Goal: Task Accomplishment & Management: Use online tool/utility

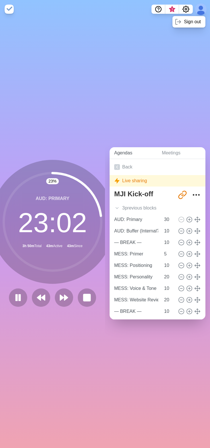
click at [142, 153] on link "Agendas" at bounding box center [134, 153] width 48 height 12
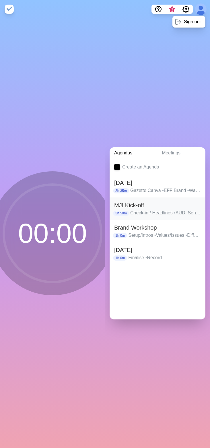
click at [146, 203] on h2 "MJI Kick-off" at bounding box center [157, 205] width 87 height 9
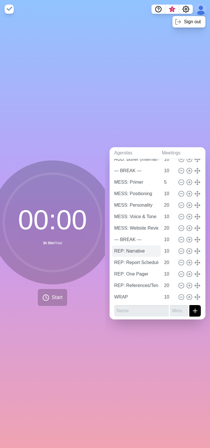
scroll to position [96, 0]
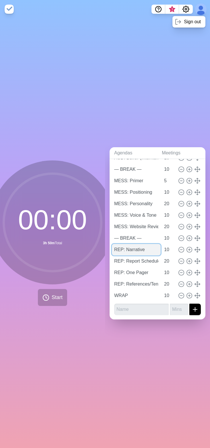
click at [137, 245] on input "REP: Narrative" at bounding box center [136, 249] width 49 height 11
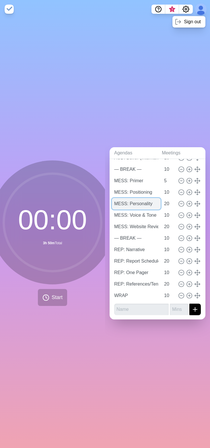
click at [138, 198] on input "MESS: Personality" at bounding box center [136, 203] width 49 height 11
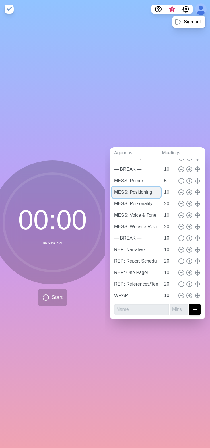
click at [138, 188] on input "MESS: Positioning" at bounding box center [136, 192] width 49 height 11
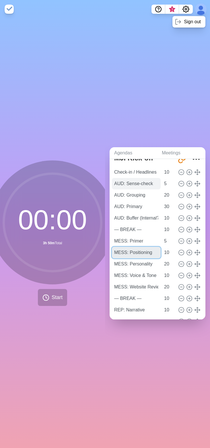
scroll to position [0, 0]
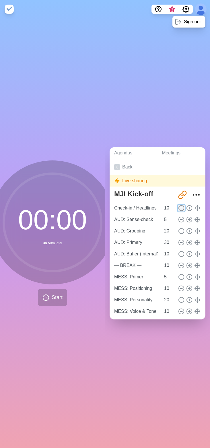
click at [178, 206] on icon at bounding box center [181, 208] width 6 height 6
type input "AUD: Sense-check"
type input "5"
type input "AUD: Grouping"
type input "20"
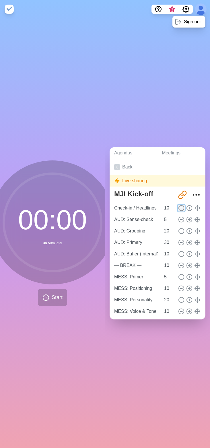
type input "AUD: Primary"
type input "30"
type input "AUD: Buffer (Internal?)"
type input "10"
type input "— BREAK —"
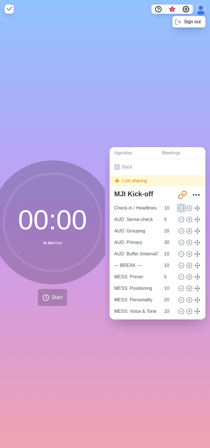
type input "MESS: Primer"
type input "5"
type input "MESS: Positioning"
type input "10"
type input "MESS: Personality"
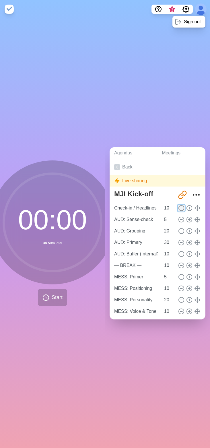
type input "20"
type input "MESS: Voice & Tone"
type input "10"
type input "MESS: Website Review"
type input "20"
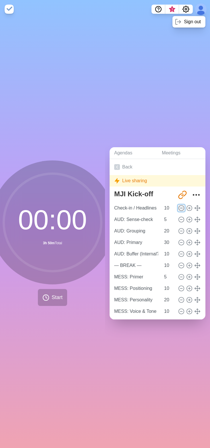
type input "— BREAK —"
type input "10"
type input "REP: Narrative"
type input "REP: Report Schedule Doc"
type input "20"
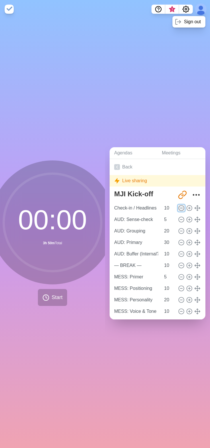
type input "REP: One Pager"
type input "10"
type input "REP: References/Tension/Buffer"
type input "20"
type input "WRAP"
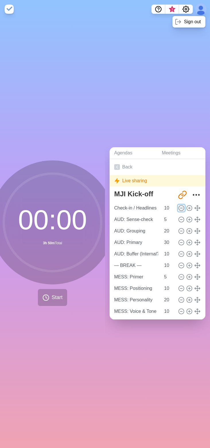
type input "10"
click at [178, 206] on icon at bounding box center [181, 208] width 6 height 6
type input "AUD: Grouping"
type input "20"
type input "AUD: Primary"
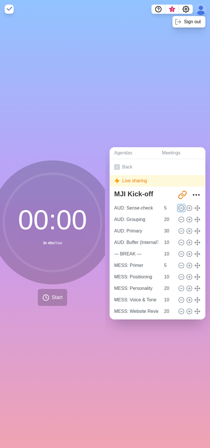
type input "30"
type input "AUD: Buffer (Internal?)"
type input "10"
type input "— BREAK —"
type input "MESS: Primer"
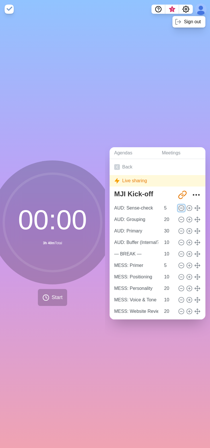
type input "5"
type input "MESS: Positioning"
type input "10"
type input "MESS: Personality"
type input "20"
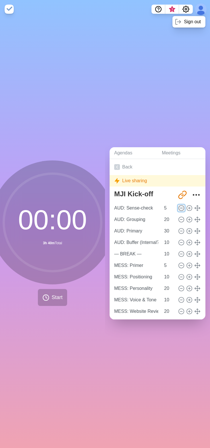
type input "MESS: Voice & Tone"
type input "10"
type input "MESS: Website Review"
type input "20"
type input "— BREAK —"
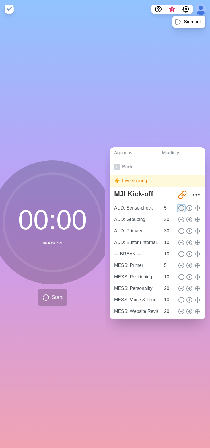
type input "10"
type input "REP: Narrative"
type input "REP: Report Schedule Doc"
type input "20"
type input "REP: One Pager"
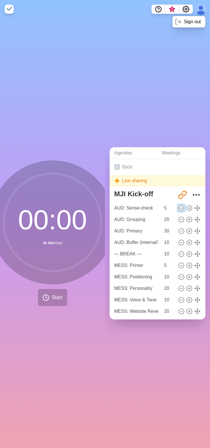
type input "10"
type input "REP: References/Tension/Buffer"
type input "20"
type input "WRAP"
type input "10"
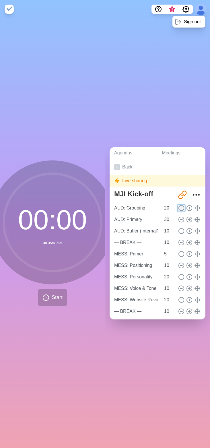
click at [178, 206] on icon at bounding box center [181, 208] width 6 height 6
type input "AUD: Primary"
type input "30"
type input "AUD: Buffer (Internal?)"
type input "10"
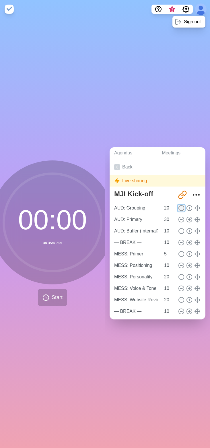
type input "— BREAK —"
type input "MESS: Primer"
type input "5"
type input "MESS: Positioning"
type input "10"
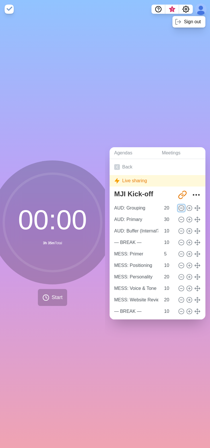
type input "MESS: Personality"
type input "20"
type input "MESS: Voice & Tone"
type input "10"
type input "MESS: Website Review"
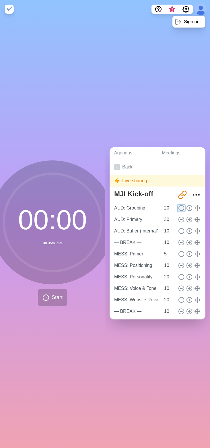
type input "20"
type input "— BREAK —"
type input "10"
type input "REP: Narrative"
type input "REP: Report Schedule Doc"
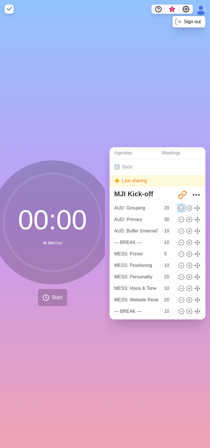
type input "20"
type input "REP: One Pager"
type input "10"
type input "REP: References/Tension/Buffer"
type input "20"
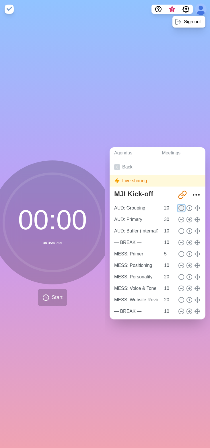
type input "WRAP"
type input "10"
click at [178, 206] on icon at bounding box center [181, 208] width 6 height 6
type input "AUD: Buffer (Internal?)"
type input "10"
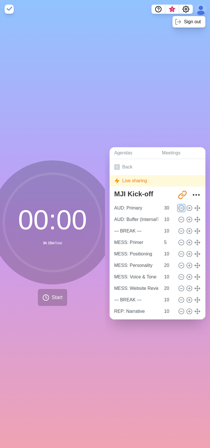
type input "— BREAK —"
type input "MESS: Primer"
type input "5"
type input "MESS: Positioning"
type input "10"
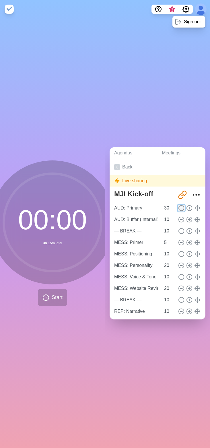
type input "MESS: Personality"
type input "20"
type input "MESS: Voice & Tone"
type input "10"
type input "MESS: Website Review"
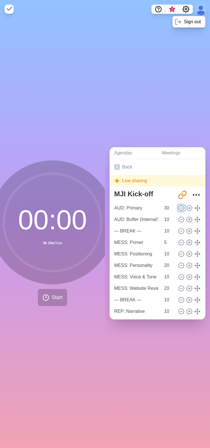
type input "20"
type input "— BREAK —"
type input "10"
type input "REP: Narrative"
type input "REP: Report Schedule Doc"
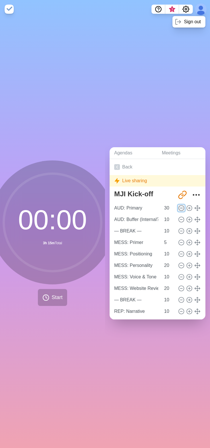
type input "20"
type input "REP: One Pager"
type input "10"
type input "REP: References/Tension/Buffer"
type input "20"
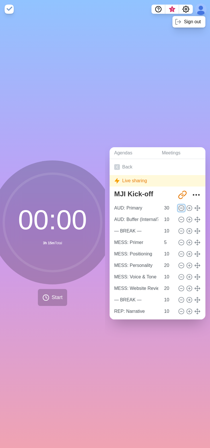
type input "WRAP"
type input "10"
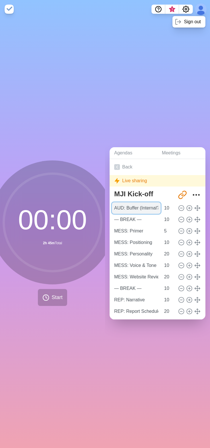
click at [148, 205] on input "AUD: Buffer (Internal?)" at bounding box center [136, 207] width 49 height 11
click at [186, 205] on icon at bounding box center [189, 208] width 6 height 6
type input "AUD: Buffer (Internal?)"
type input "— BREAK —"
type input "10"
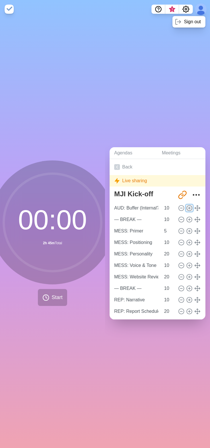
type input "MESS: Primer"
type input "5"
type input "MESS: Positioning"
type input "10"
type input "MESS: Personality"
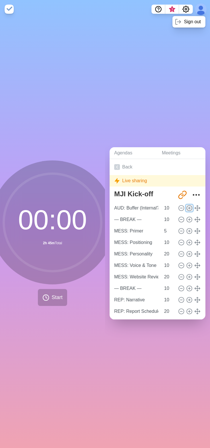
type input "20"
type input "MESS: Voice & Tone"
type input "10"
type input "MESS: Website Review"
type input "20"
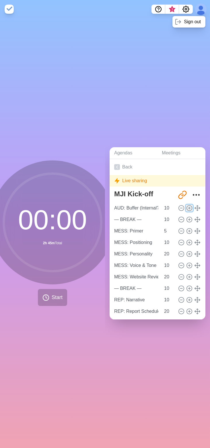
type input "— BREAK —"
type input "REP: Narrative"
type input "10"
type input "REP: Report Schedule Doc"
type input "20"
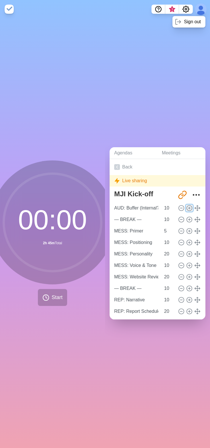
type input "REP: One Pager"
type input "10"
type input "REP: References/Tension/Buffer"
type input "20"
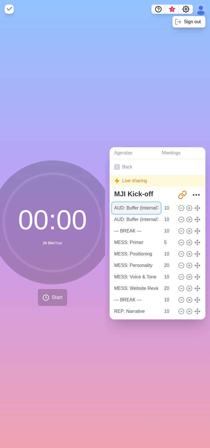
click at [135, 206] on input "AUD: Buffer (Internal?)" at bounding box center [136, 207] width 49 height 11
type input "AUD: Primary"
type input "20"
click at [134, 209] on input "AUD: Primary" at bounding box center [136, 207] width 49 height 11
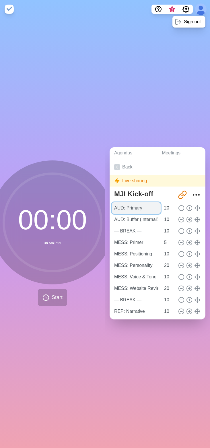
click at [141, 207] on input "AUD: Primary" at bounding box center [136, 207] width 49 height 11
click at [55, 294] on span "Start" at bounding box center [57, 298] width 11 height 8
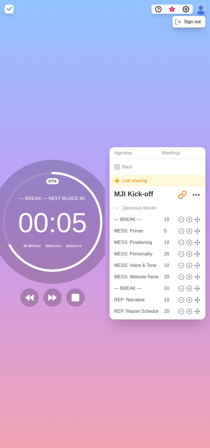
click at [45, 196] on circle at bounding box center [53, 222] width 98 height 98
click at [67, 294] on button at bounding box center [75, 297] width 19 height 19
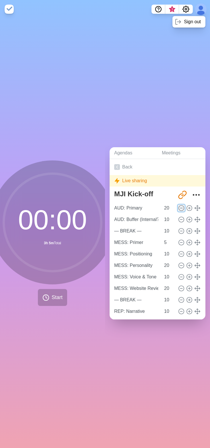
click at [178, 205] on icon at bounding box center [181, 208] width 6 height 6
type input "AUD: Buffer (Internal?)"
type input "10"
type input "— BREAK —"
type input "MESS: Primer"
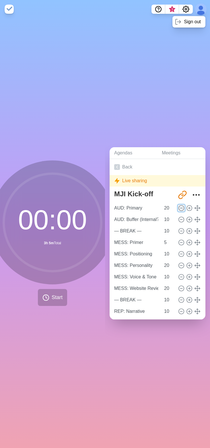
type input "5"
type input "MESS: Positioning"
type input "10"
type input "MESS: Personality"
type input "20"
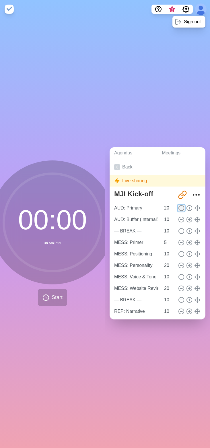
type input "MESS: Voice & Tone"
type input "10"
type input "MESS: Website Review"
type input "20"
type input "— BREAK —"
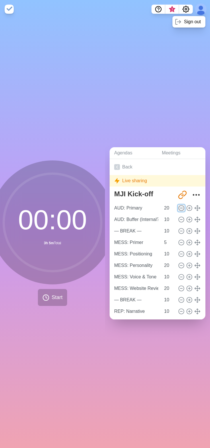
type input "10"
type input "REP: Narrative"
type input "REP: Report Schedule Doc"
type input "20"
type input "REP: One Pager"
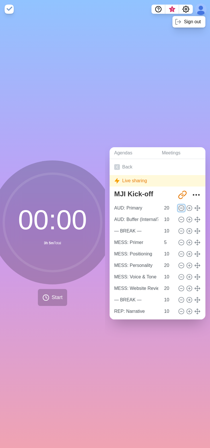
type input "10"
type input "REP: References/Tension/Buffer"
type input "20"
type input "WRAP"
type input "10"
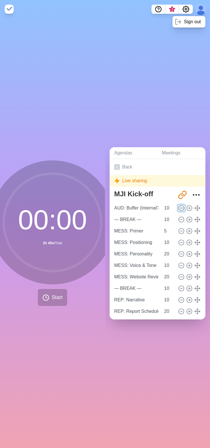
click at [178, 205] on icon at bounding box center [181, 208] width 6 height 6
type input "— BREAK —"
type input "MESS: Primer"
type input "5"
type input "MESS: Positioning"
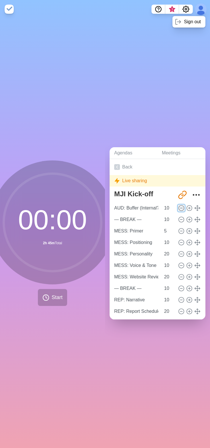
type input "10"
type input "MESS: Personality"
type input "20"
type input "MESS: Voice & Tone"
type input "10"
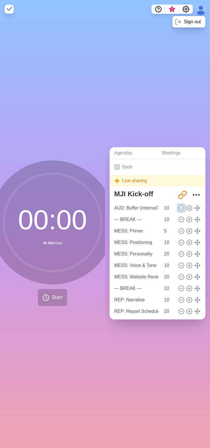
type input "MESS: Website Review"
type input "20"
type input "— BREAK —"
type input "10"
type input "REP: Narrative"
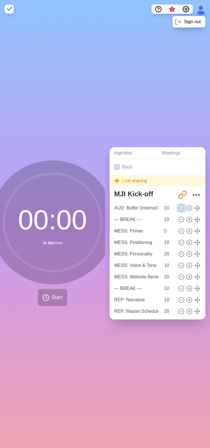
type input "REP: Report Schedule Doc"
type input "20"
type input "REP: One Pager"
type input "10"
type input "REP: References/Tension/Buffer"
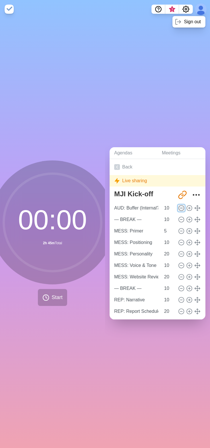
type input "20"
type input "WRAP"
type input "10"
click at [178, 206] on icon at bounding box center [181, 208] width 6 height 6
type input "MESS: Primer"
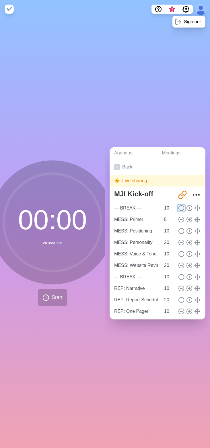
type input "5"
type input "MESS: Positioning"
type input "10"
type input "MESS: Personality"
type input "20"
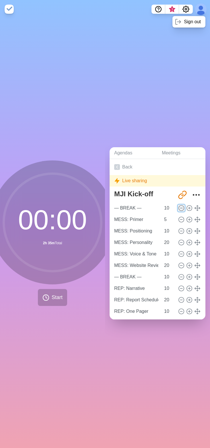
type input "MESS: Voice & Tone"
type input "10"
type input "MESS: Website Review"
type input "20"
type input "— BREAK —"
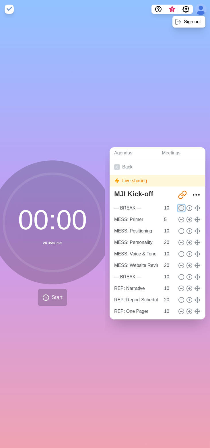
type input "10"
type input "REP: Narrative"
type input "REP: Report Schedule Doc"
type input "20"
type input "REP: One Pager"
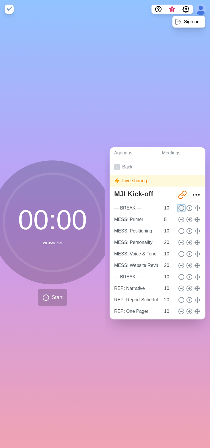
type input "10"
type input "REP: References/Tension/Buffer"
type input "20"
type input "WRAP"
type input "10"
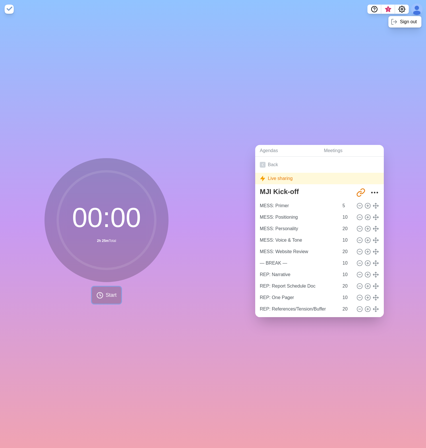
click at [106, 292] on span "Start" at bounding box center [111, 296] width 11 height 8
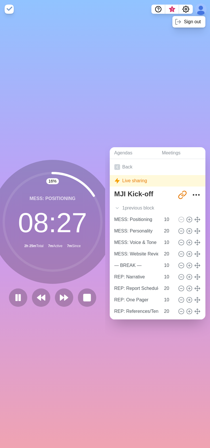
click at [136, 91] on div "Agendas Meetings Back Live sharing MJI Kick-off [URL][DOMAIN_NAME] 1 previous b…" at bounding box center [157, 233] width 105 height 430
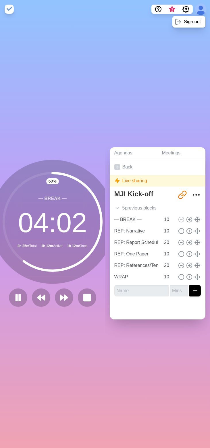
click at [84, 62] on div "60 % — BREAK — 04 : 02 2h 25m Total 1h 12m Active 1h 12m Since" at bounding box center [52, 233] width 105 height 430
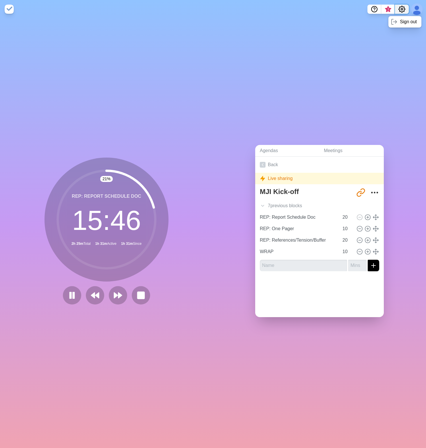
click at [210, 6] on icon "Settings" at bounding box center [402, 9] width 7 height 7
click at [210, 22] on p "Preferences" at bounding box center [383, 21] width 25 height 7
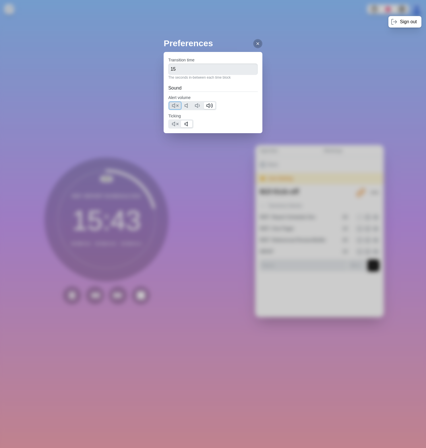
click at [174, 105] on icon at bounding box center [175, 105] width 7 height 7
click at [210, 69] on div "Preferences Transition time 15 The seconds in-between each time block Sound Ale…" at bounding box center [213, 224] width 426 height 448
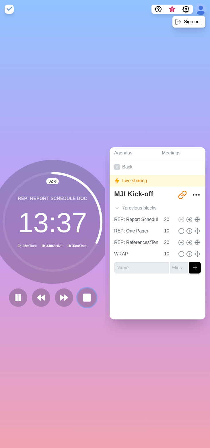
click at [83, 296] on rect at bounding box center [86, 297] width 7 height 7
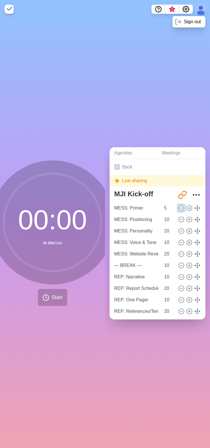
click at [178, 206] on icon at bounding box center [181, 208] width 6 height 6
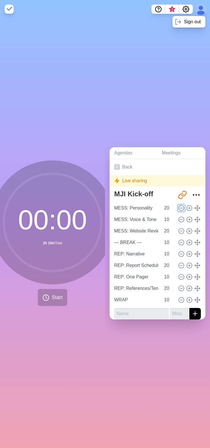
click at [178, 206] on icon at bounding box center [181, 208] width 6 height 6
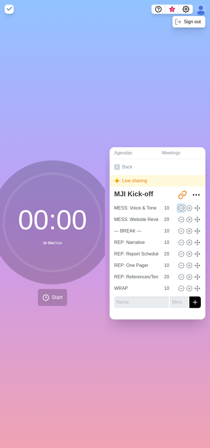
click at [178, 206] on icon at bounding box center [181, 208] width 6 height 6
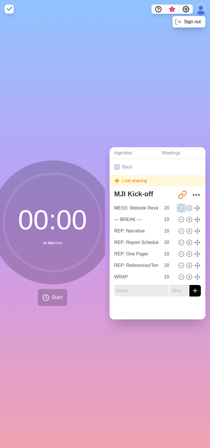
click at [178, 206] on icon at bounding box center [181, 208] width 6 height 6
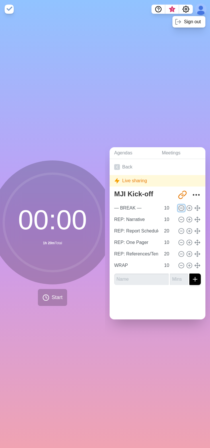
click at [178, 206] on icon at bounding box center [181, 208] width 6 height 6
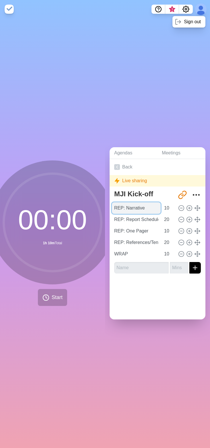
click at [140, 206] on input "REP: Narrative" at bounding box center [136, 207] width 49 height 11
click at [142, 207] on input "REP: Narrative" at bounding box center [136, 207] width 49 height 11
click at [162, 207] on input "10" at bounding box center [169, 207] width 14 height 11
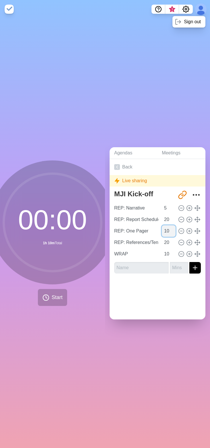
click at [162, 230] on input "10" at bounding box center [169, 230] width 14 height 11
click at [162, 240] on input "20" at bounding box center [169, 242] width 14 height 11
click at [172, 297] on div at bounding box center [158, 289] width 96 height 23
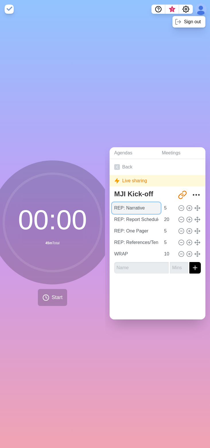
click at [139, 206] on input "REP: Narrative" at bounding box center [136, 207] width 49 height 11
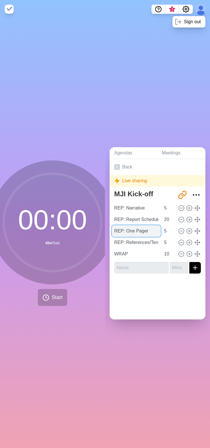
click at [128, 232] on input "REP: One Pager" at bounding box center [136, 230] width 49 height 11
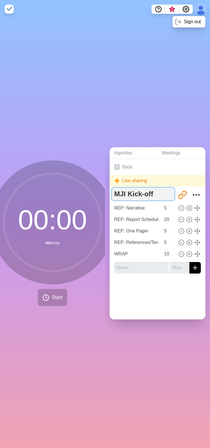
click at [157, 192] on textarea "MJI Kick-off" at bounding box center [143, 194] width 63 height 13
click at [183, 149] on link "Meetings" at bounding box center [181, 153] width 48 height 12
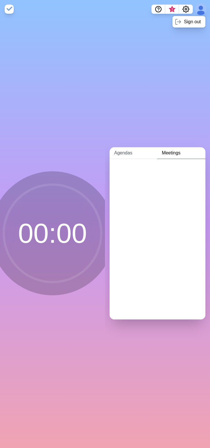
click at [136, 150] on link "Agendas" at bounding box center [134, 153] width 48 height 12
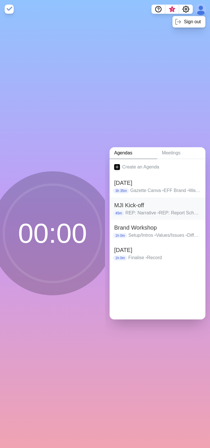
click at [142, 207] on h2 "MJI Kick-off" at bounding box center [157, 205] width 87 height 9
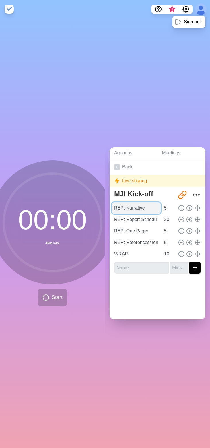
click at [141, 205] on input "REP: Narrative" at bounding box center [136, 207] width 49 height 11
click at [130, 306] on div "Back Live sharing MJI Kick-off [URL][DOMAIN_NAME] REP: Narrative 5 REP: Report …" at bounding box center [158, 239] width 96 height 161
click at [162, 209] on input "5" at bounding box center [169, 207] width 14 height 11
click at [178, 206] on icon at bounding box center [181, 208] width 6 height 6
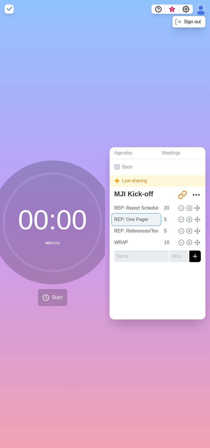
click at [137, 219] on input "REP: One Pager" at bounding box center [136, 219] width 49 height 11
click at [126, 218] on input "REP: One Pager" at bounding box center [136, 219] width 49 height 11
click at [127, 228] on input "REP: References/Tension/Buffer" at bounding box center [136, 230] width 49 height 11
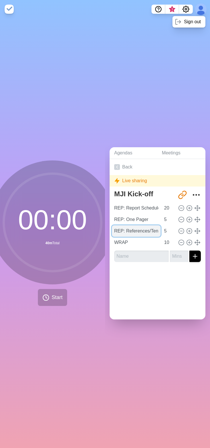
click at [127, 228] on input "REP: References/Tension/Buffer" at bounding box center [136, 230] width 49 height 11
click at [125, 229] on input "REP: References/Tension/Buffer" at bounding box center [136, 230] width 49 height 11
paste input "One Pager"
click at [134, 216] on input "REP: One Pager" at bounding box center [136, 219] width 49 height 11
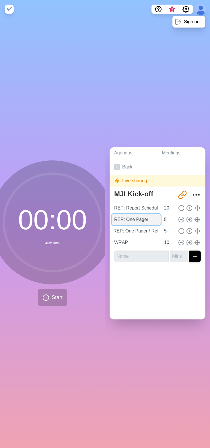
scroll to position [0, 0]
click at [125, 217] on input "REP: One Pager" at bounding box center [136, 219] width 49 height 11
drag, startPoint x: 150, startPoint y: 289, endPoint x: 139, endPoint y: 255, distance: 35.3
click at [150, 289] on div "Back Live sharing MJI Kick-off [URL][DOMAIN_NAME] REP: Report Schedule Doc 20 R…" at bounding box center [158, 239] width 96 height 161
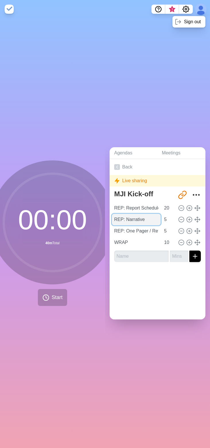
click at [123, 217] on input "REP: Narrative" at bounding box center [136, 219] width 49 height 11
click at [157, 286] on div at bounding box center [158, 278] width 96 height 23
click at [149, 288] on div "Back Live sharing MJI Kick-off [URL][DOMAIN_NAME] REP: Narrative 5 REP: Report …" at bounding box center [158, 239] width 96 height 161
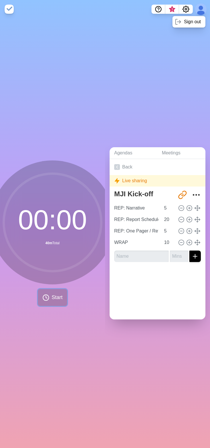
click at [48, 294] on button "Start" at bounding box center [52, 297] width 29 height 17
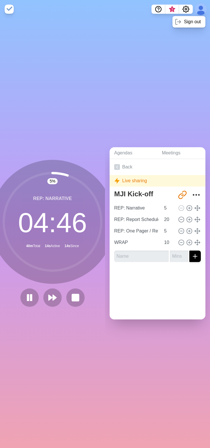
click at [132, 101] on div "Agendas Meetings Back Live sharing MJI Kick-off [URL][DOMAIN_NAME] REP: Narrati…" at bounding box center [157, 233] width 105 height 430
click at [138, 102] on div "Agendas Meetings Back Live sharing MJI Kick-off [URL][DOMAIN_NAME] REP: Narrati…" at bounding box center [157, 233] width 105 height 430
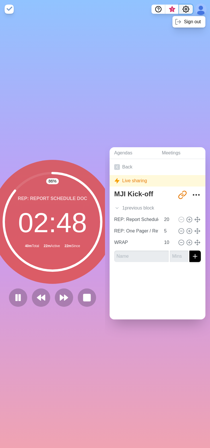
click at [186, 6] on icon "Settings" at bounding box center [186, 9] width 6 height 6
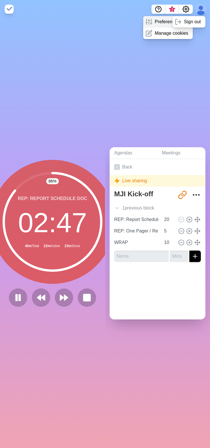
click at [159, 20] on p "Preferences" at bounding box center [167, 21] width 25 height 7
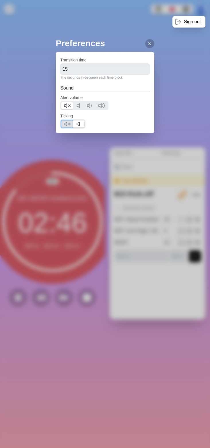
click at [67, 121] on icon at bounding box center [67, 124] width 7 height 7
click at [157, 91] on div "Preferences Transition time 15 The seconds in-between each time block Sound Ale…" at bounding box center [105, 224] width 210 height 448
